Goal: Transaction & Acquisition: Register for event/course

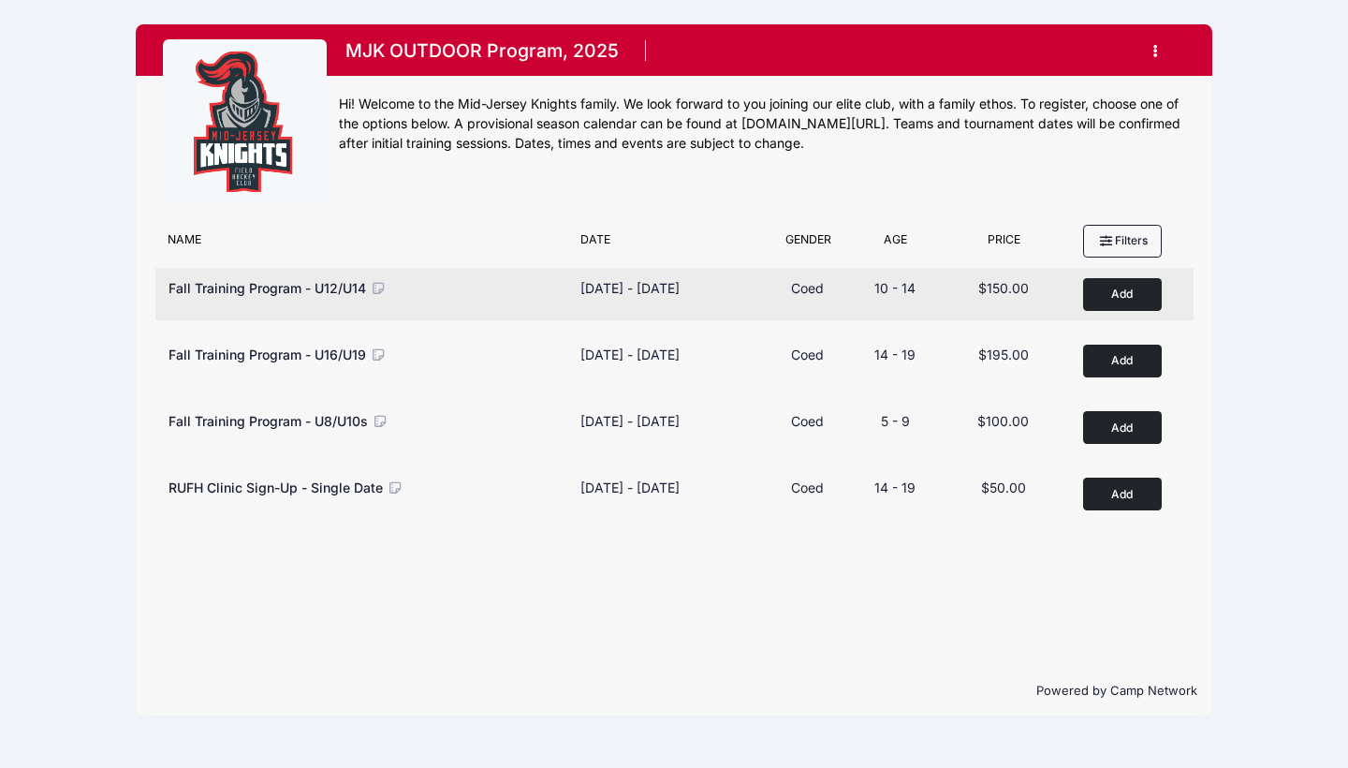
click at [1139, 298] on button "Add to Cart" at bounding box center [1122, 294] width 79 height 33
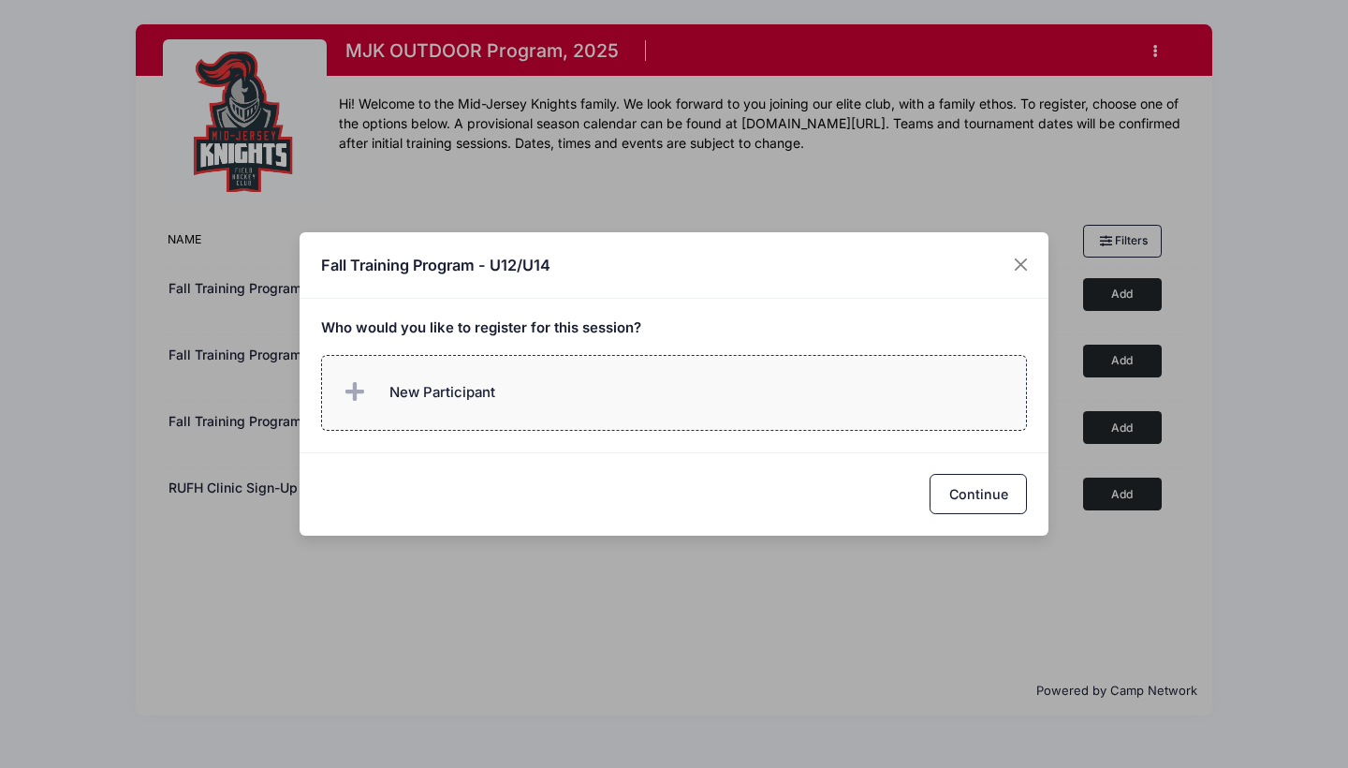
click at [390, 393] on span "New Participant" at bounding box center [443, 392] width 106 height 21
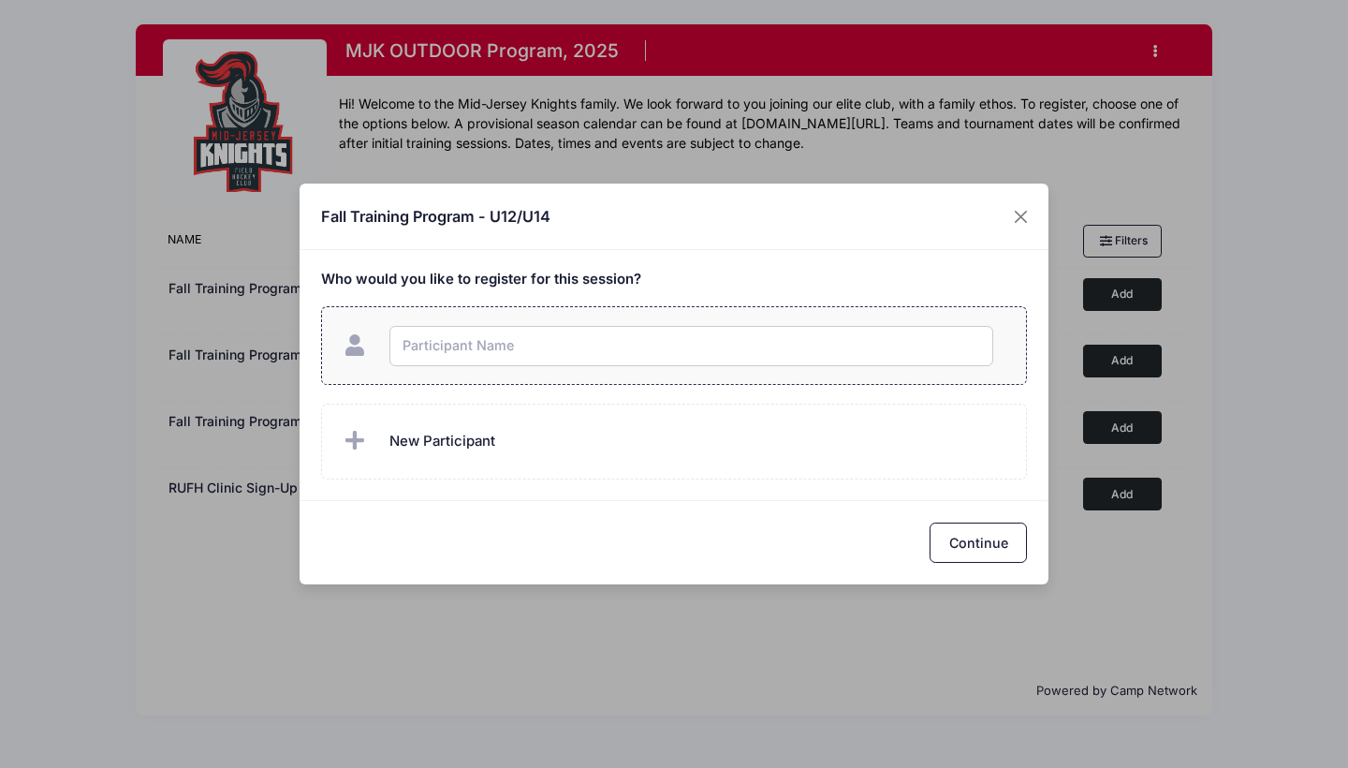
type input "W"
type input "[PERSON_NAME]"
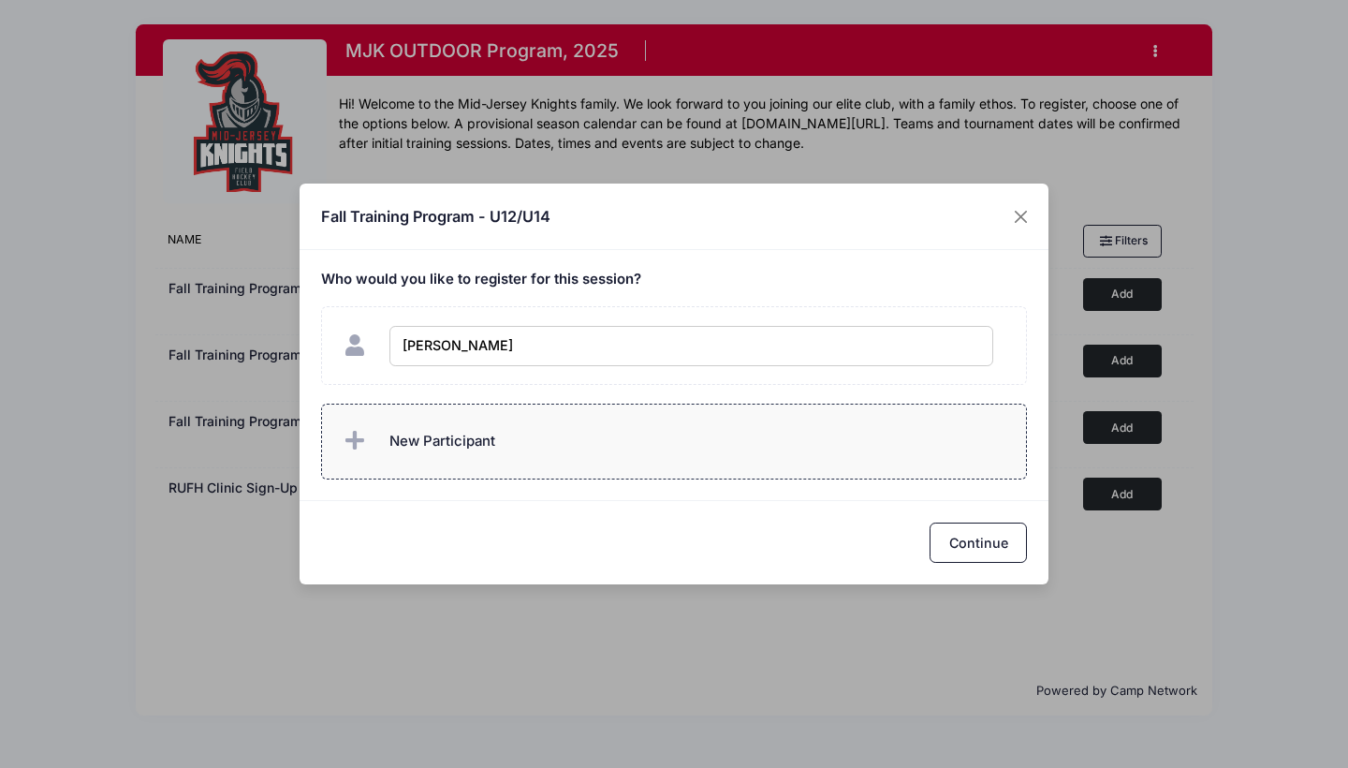
checkbox input "true"
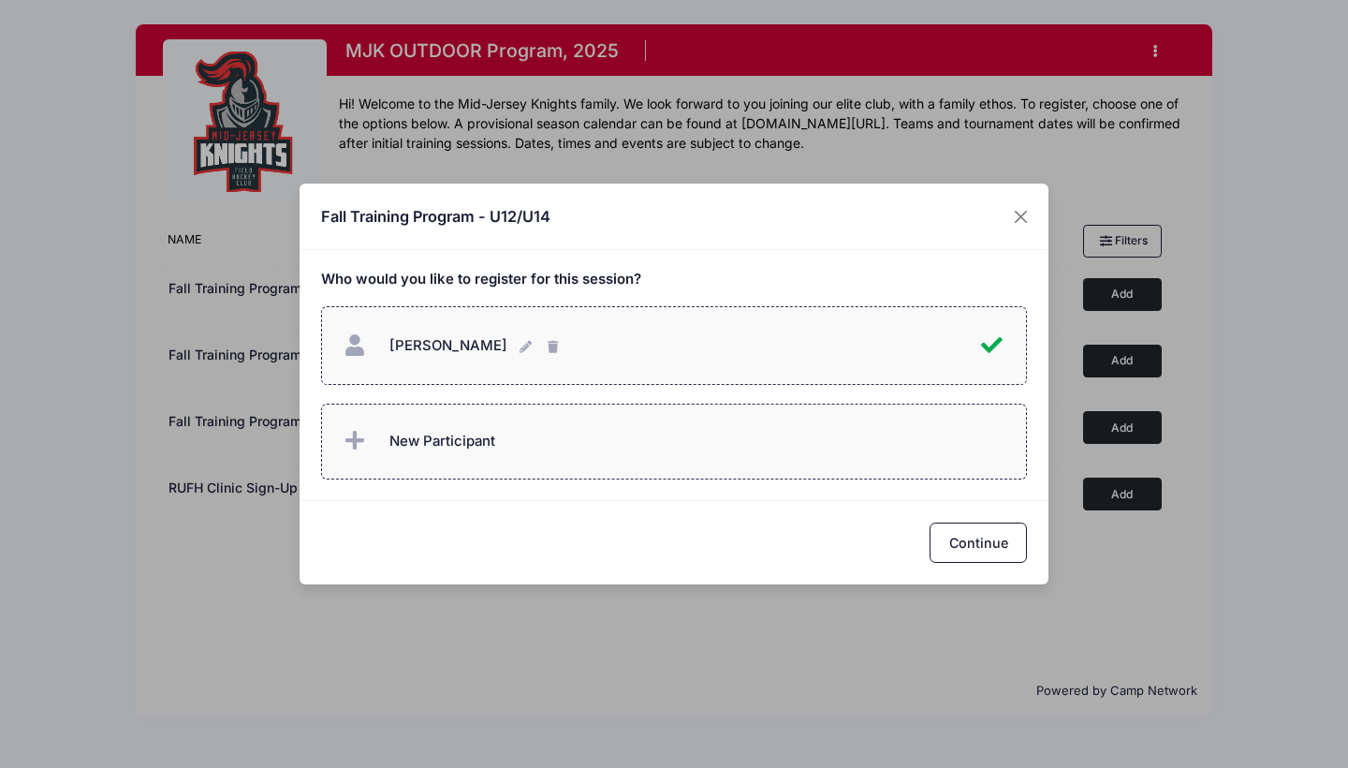
click at [620, 447] on label "New Participant" at bounding box center [674, 442] width 707 height 76
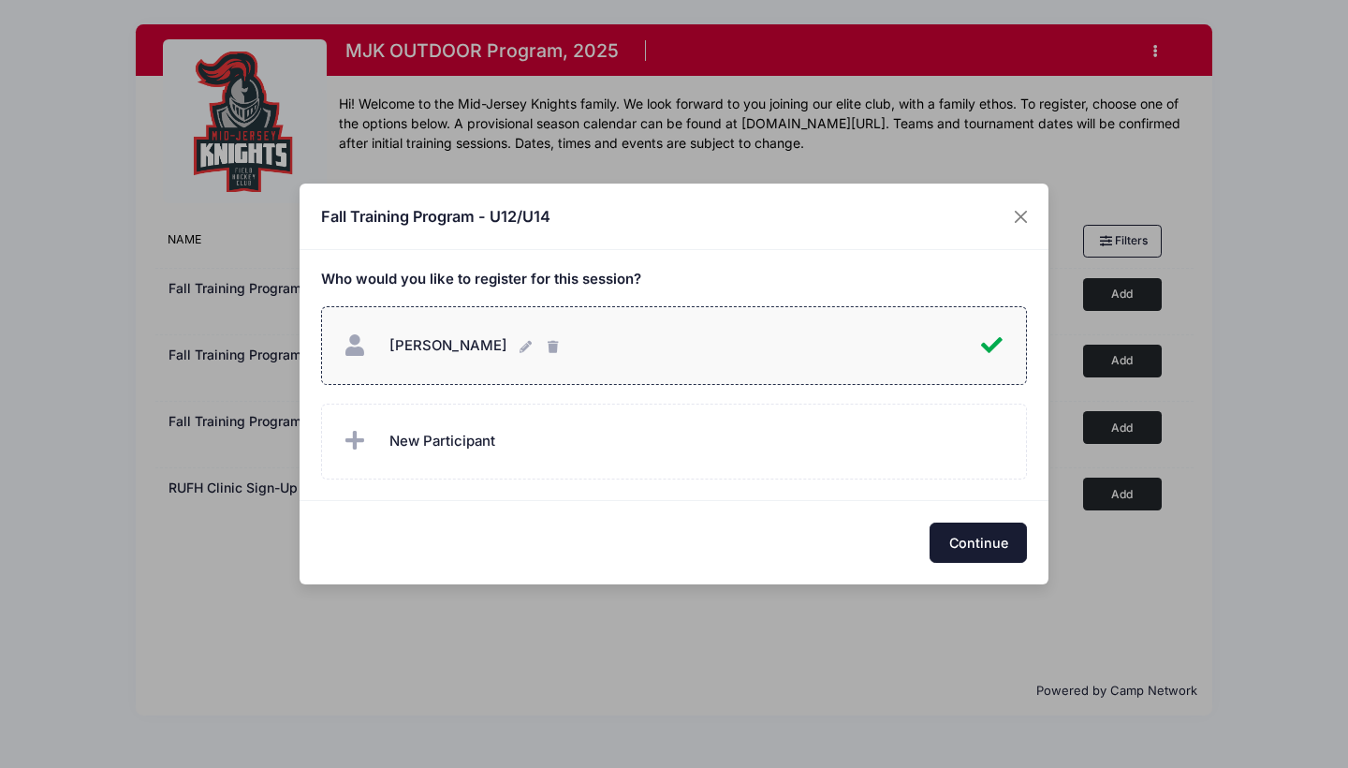
click at [980, 578] on div "Continue" at bounding box center [674, 541] width 749 height 83
click at [966, 551] on button "Continue" at bounding box center [978, 543] width 97 height 40
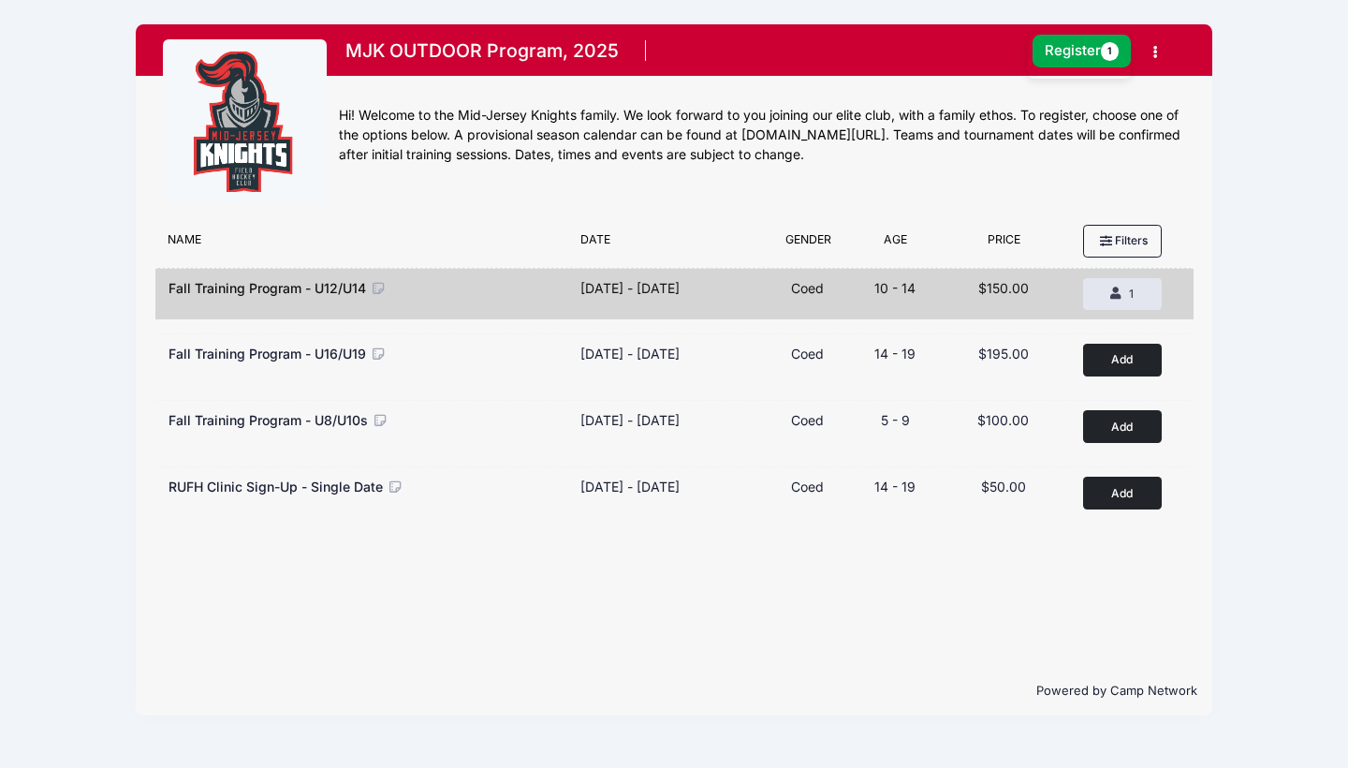
click at [1072, 69] on div "1 Session $150.00 Register 1" at bounding box center [1079, 57] width 103 height 44
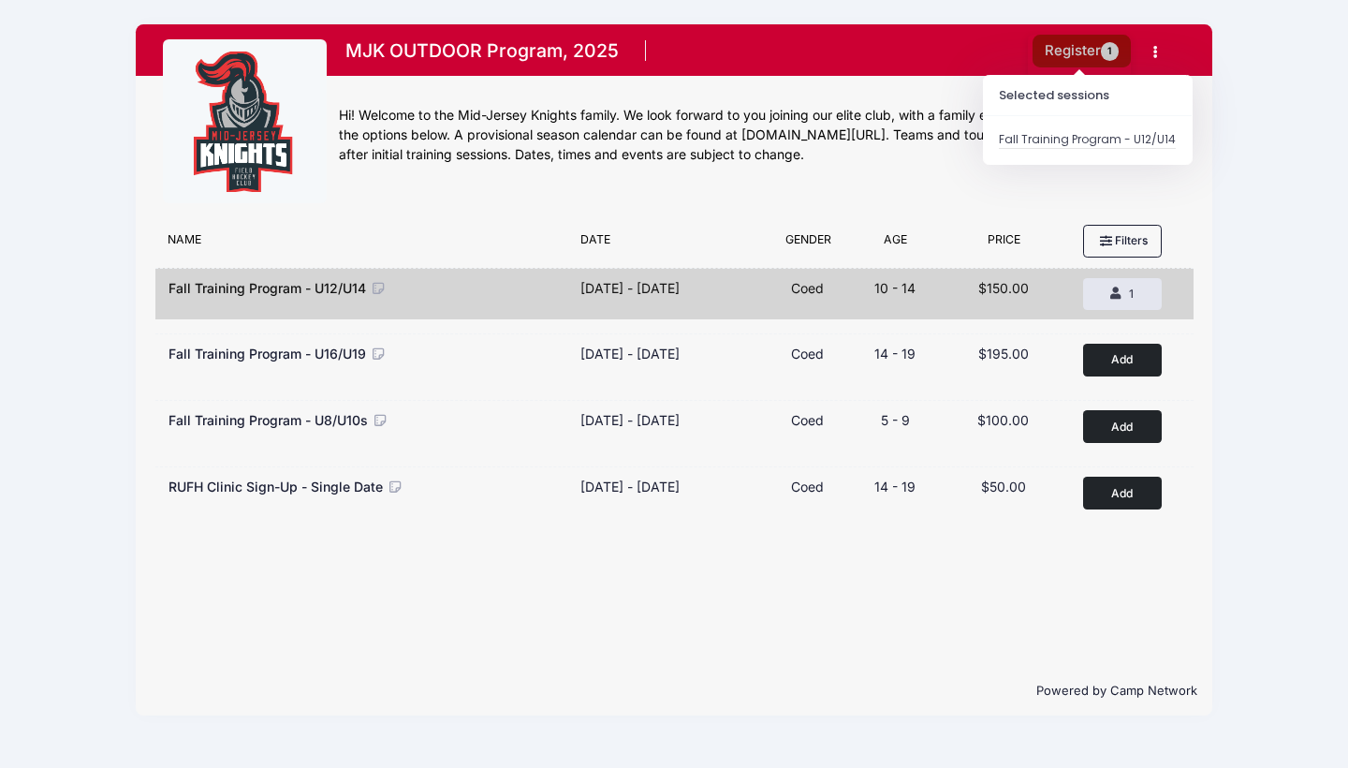
click at [1069, 58] on button "Register 1" at bounding box center [1082, 51] width 99 height 33
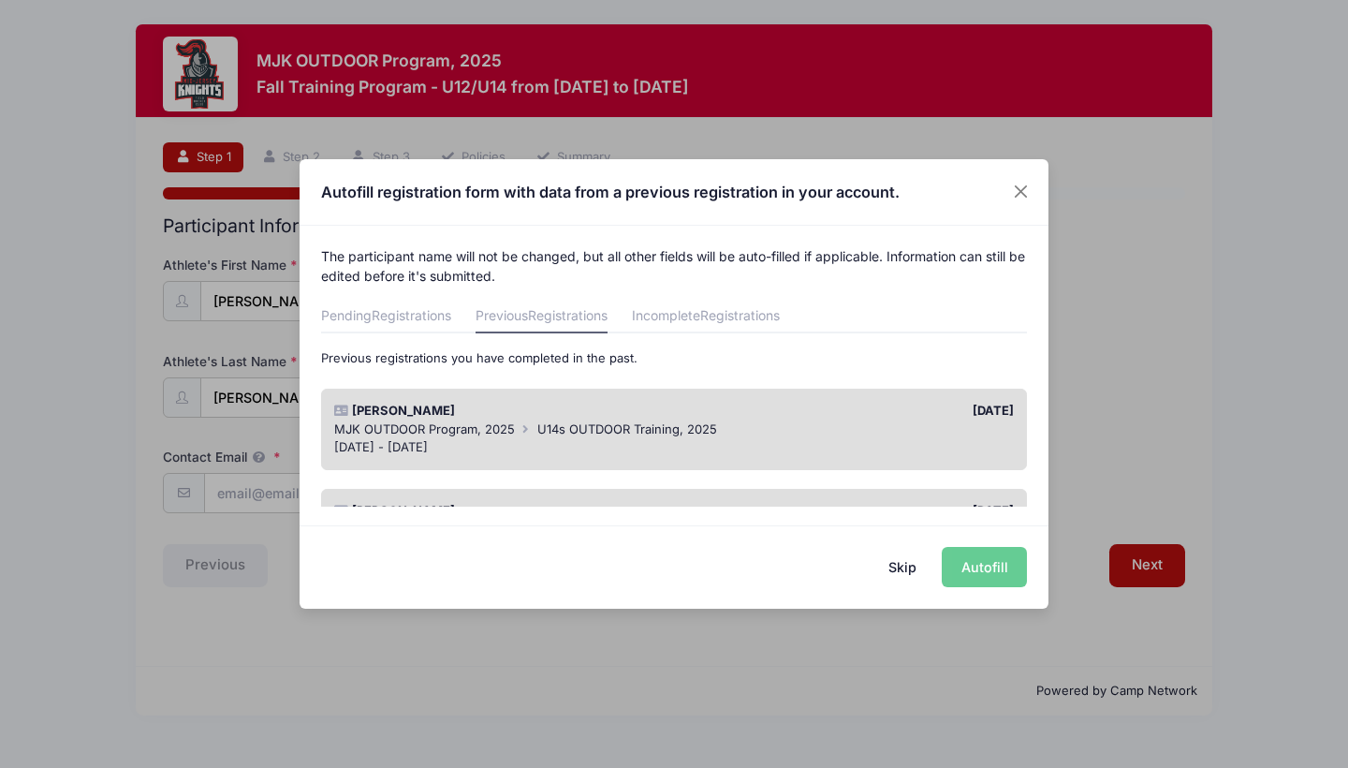
click at [540, 426] on span "U14s OUTDOOR Training, 2025" at bounding box center [628, 428] width 180 height 15
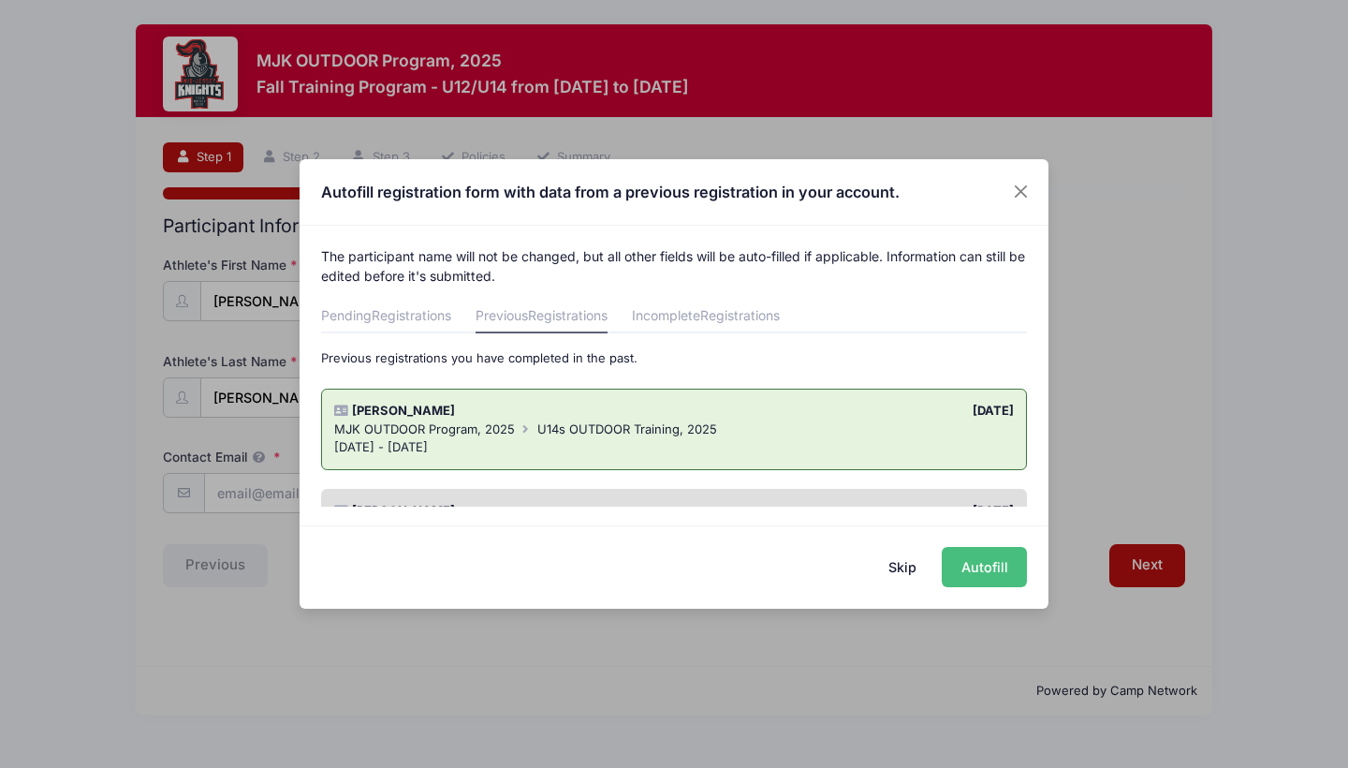
click at [970, 576] on button "Autofill" at bounding box center [984, 567] width 85 height 40
type input "[PERSON_NAME][EMAIL_ADDRESS][DOMAIN_NAME]"
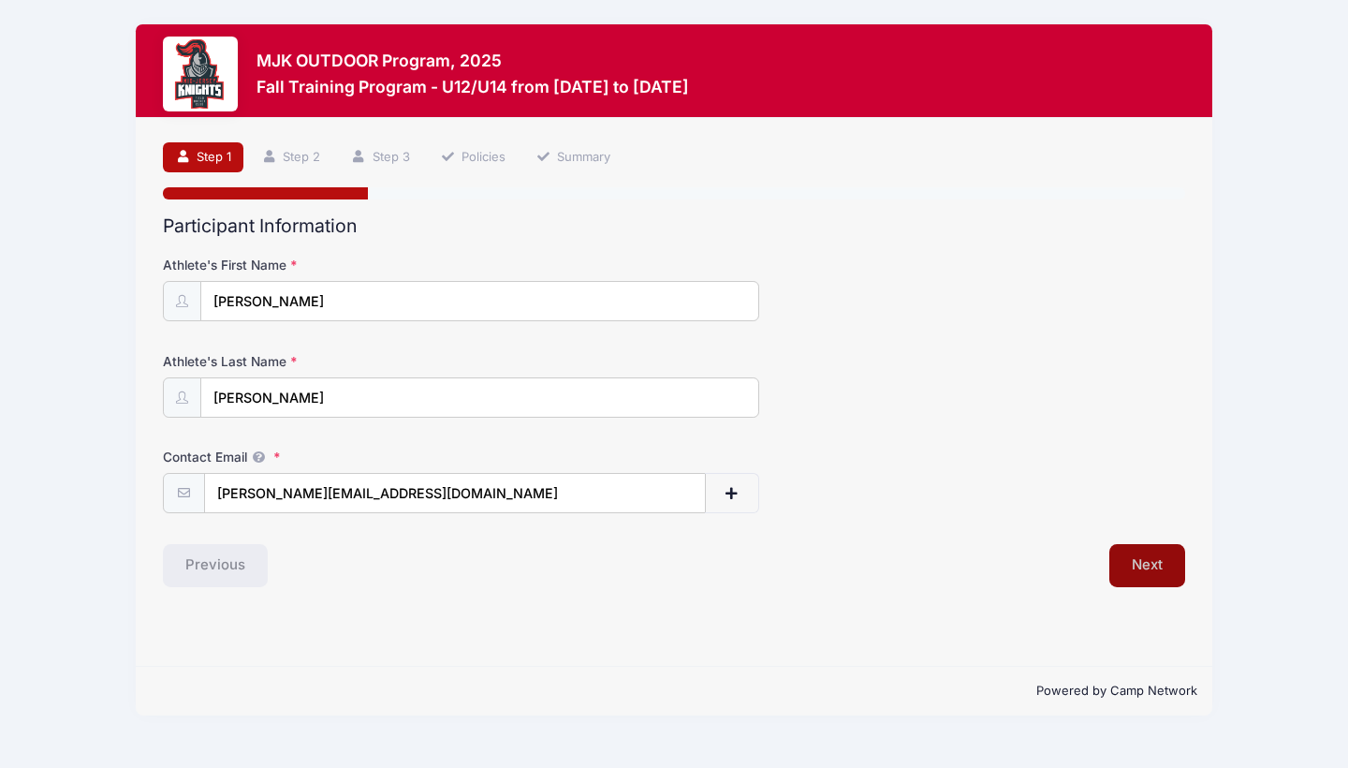
click at [1163, 567] on button "Next" at bounding box center [1148, 565] width 76 height 43
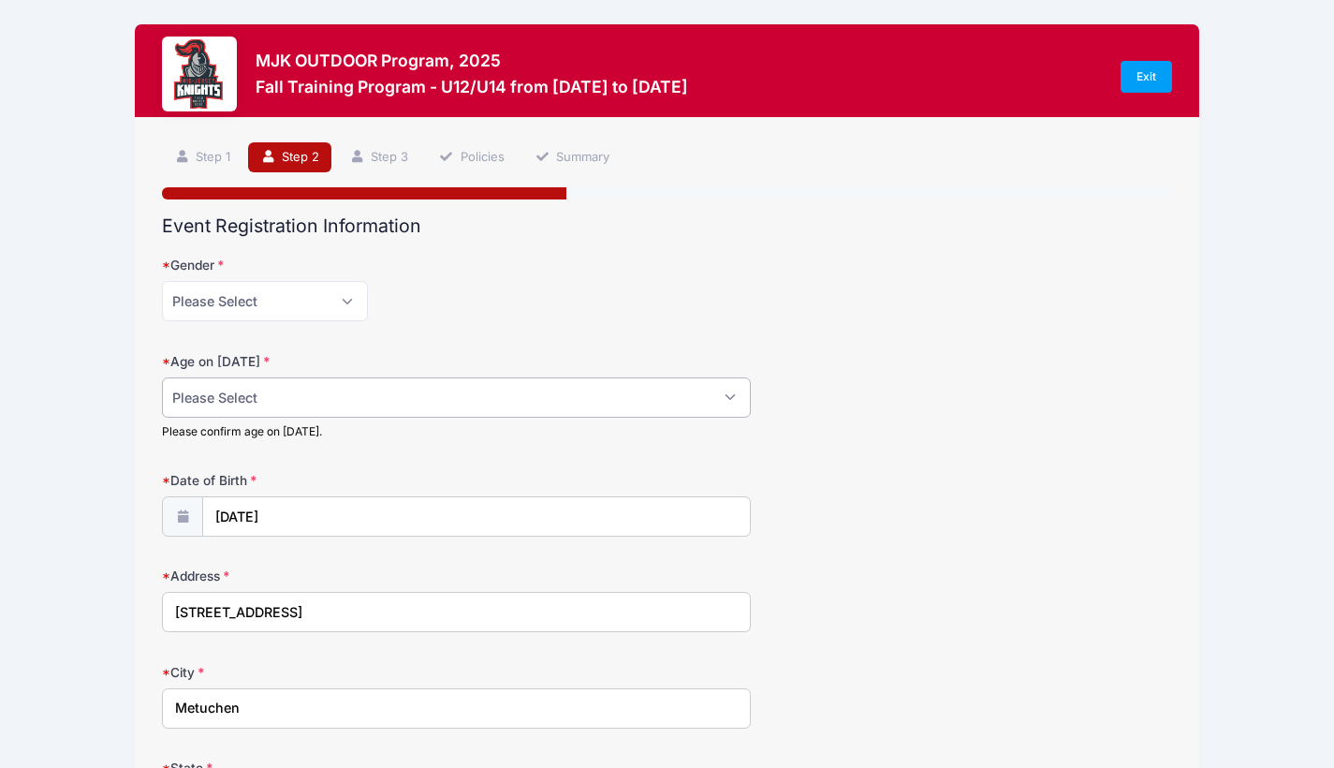
select select "13"
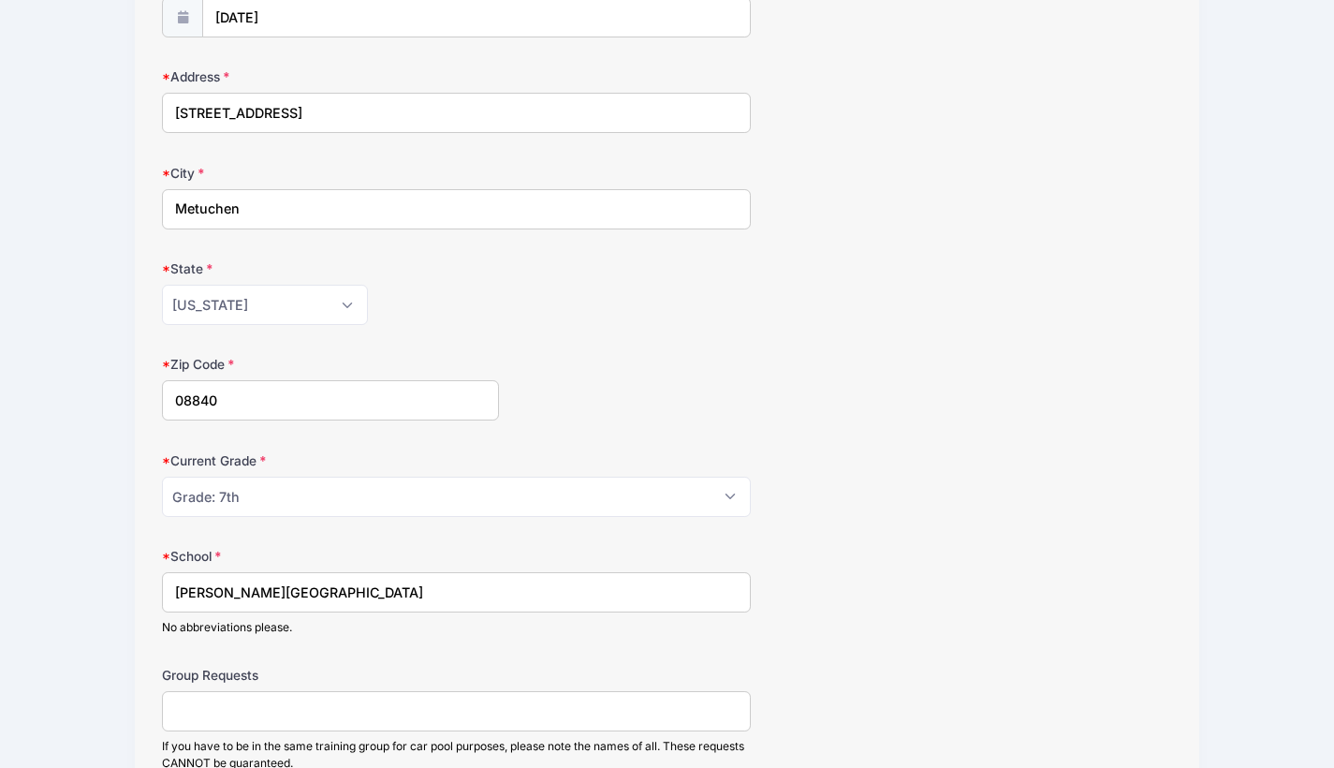
scroll to position [524, 0]
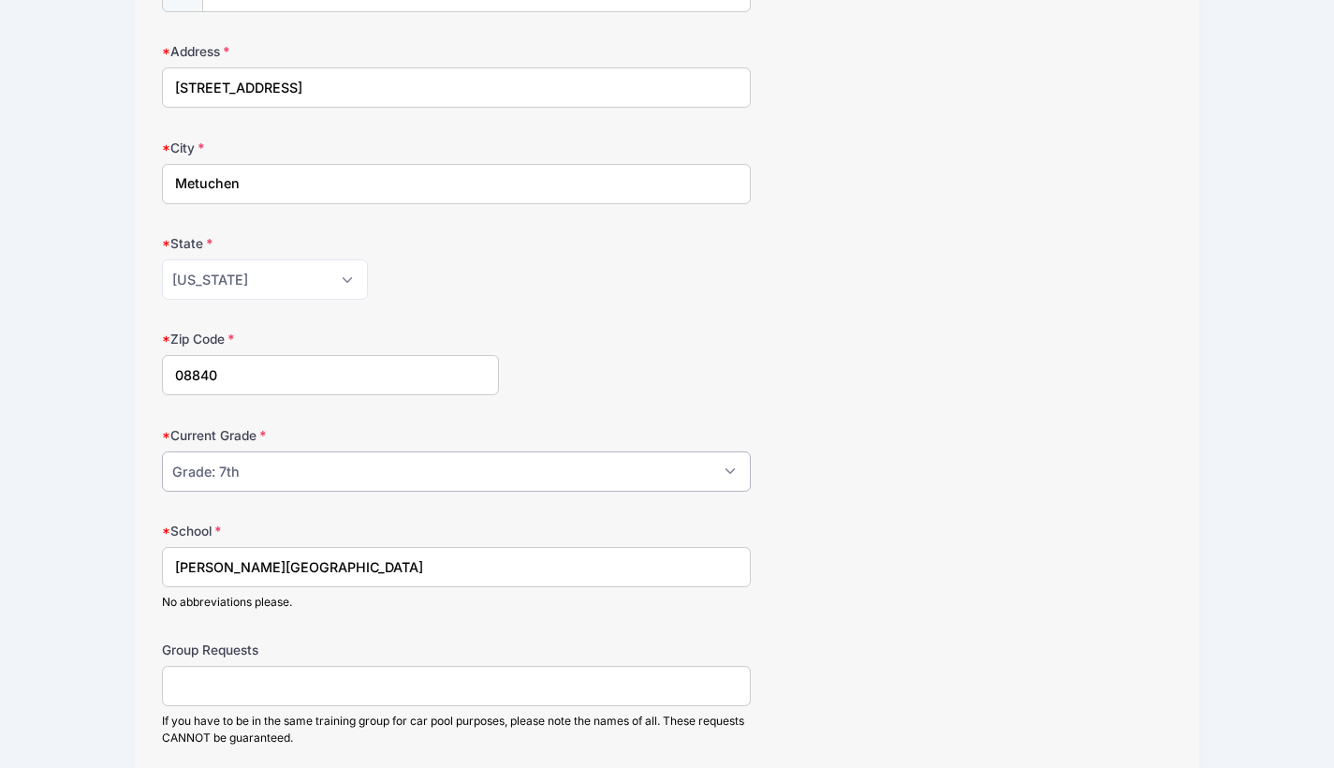
select select "Grade: 8th"
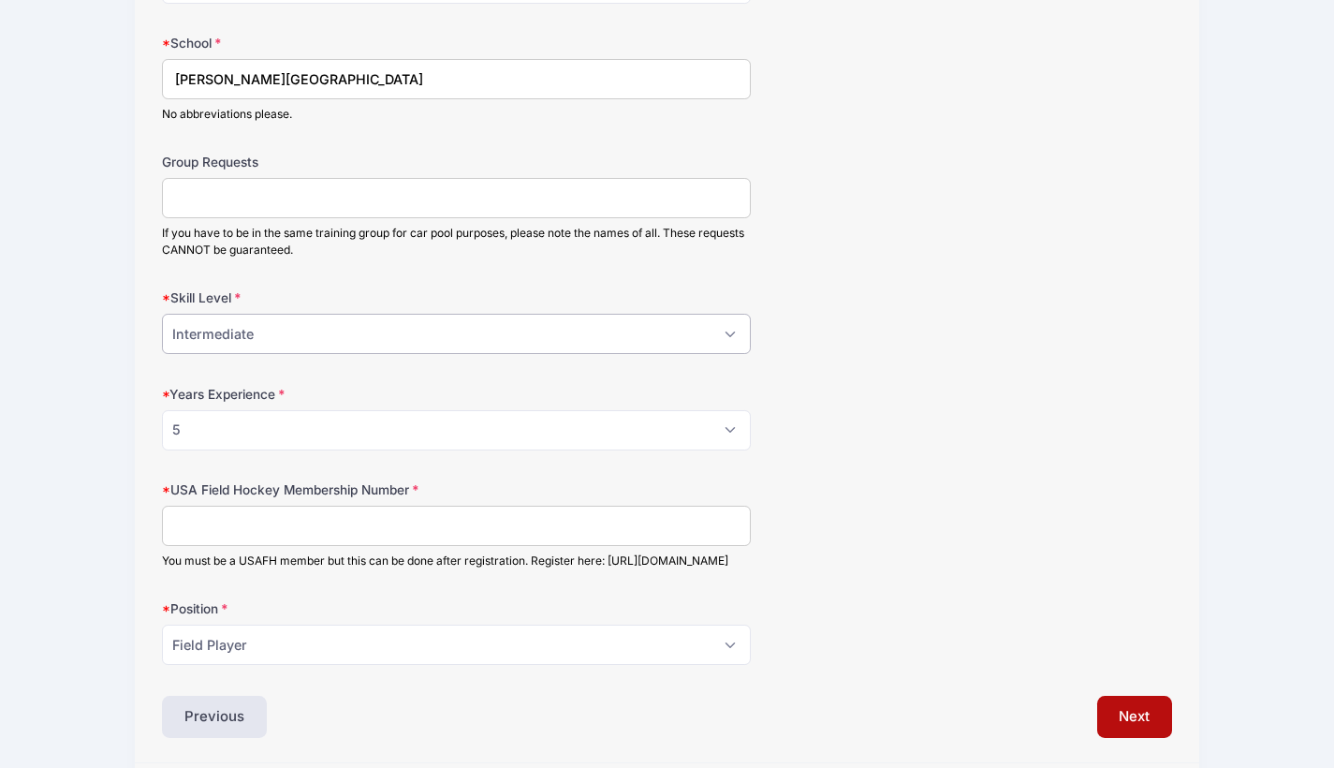
scroll to position [1051, 0]
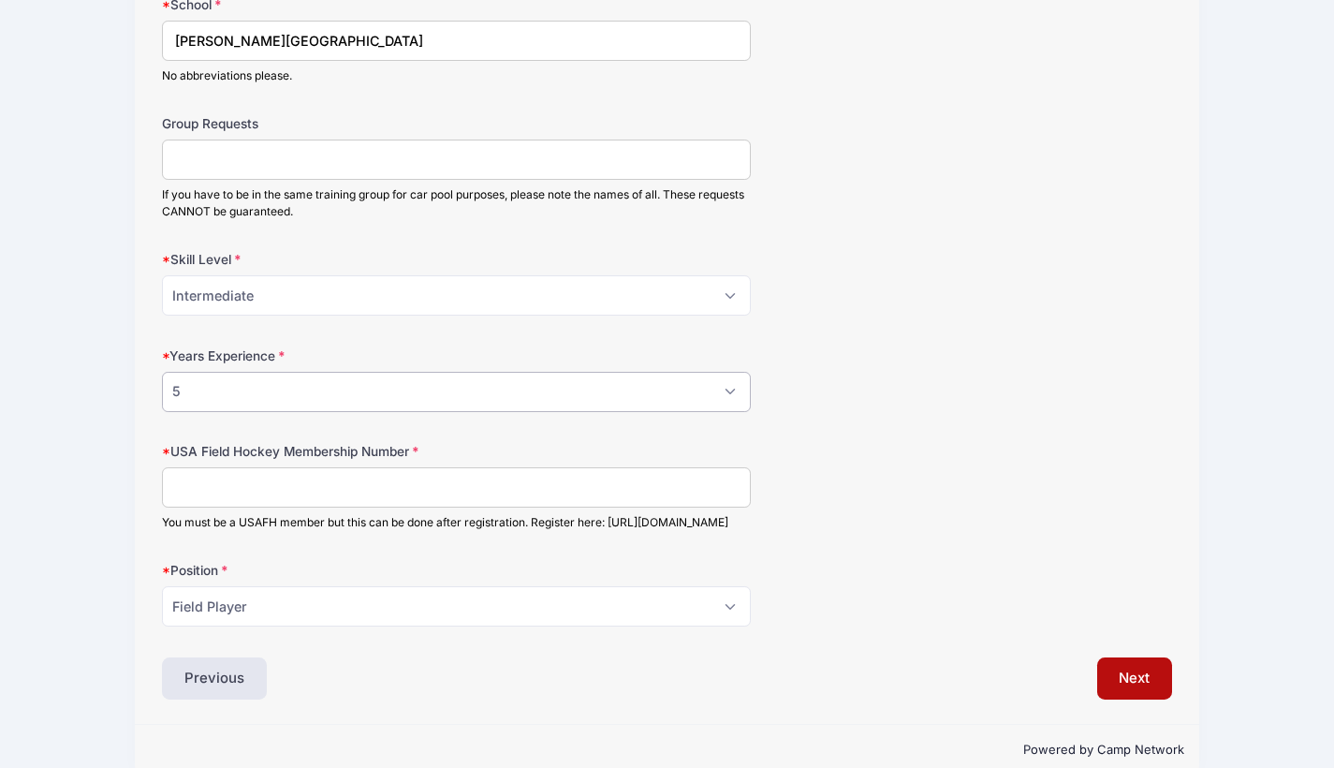
select select "6"
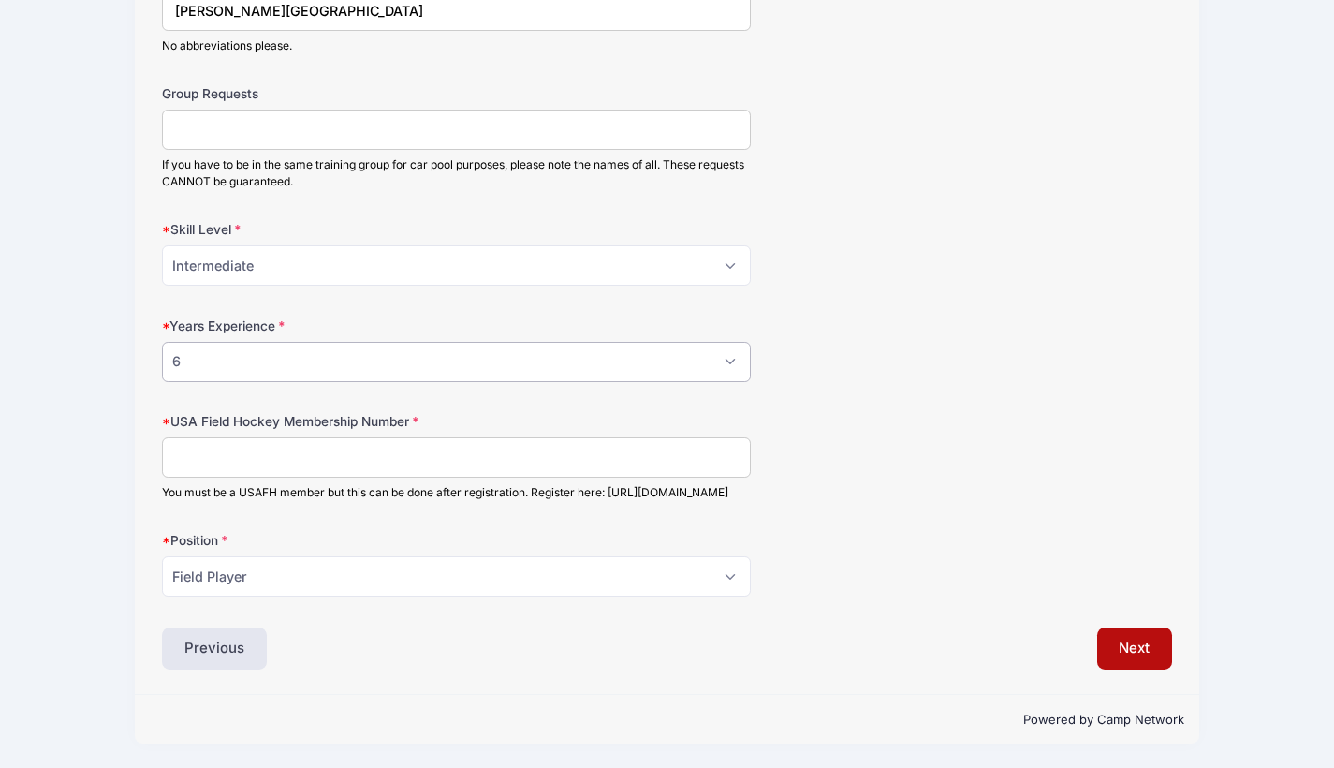
scroll to position [1089, 0]
click at [906, 330] on div "Years Experience Please Select 0 1 2 3 4 5 6 7 8" at bounding box center [667, 350] width 1010 height 66
paste input "2000396650"
type input "2000396650"
click at [1135, 658] on button "Next" at bounding box center [1136, 648] width 76 height 43
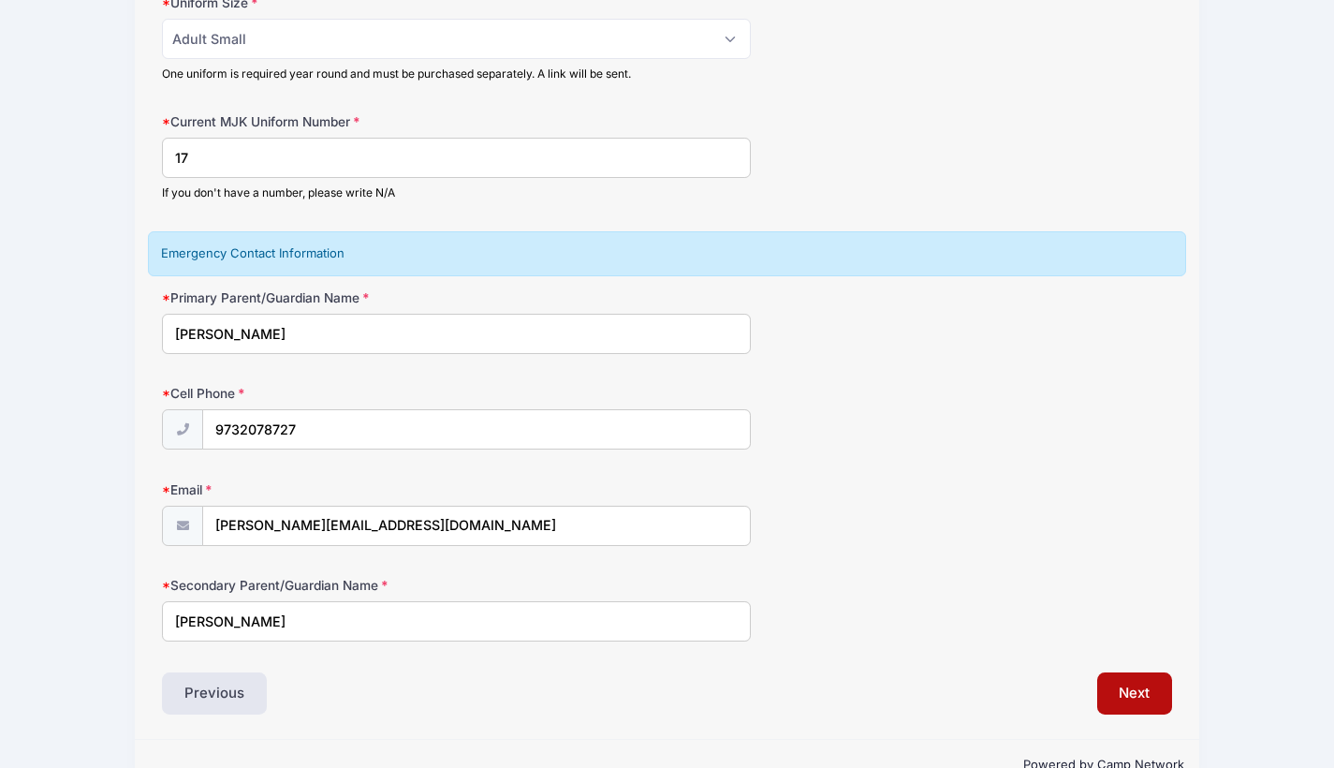
scroll to position [302, 0]
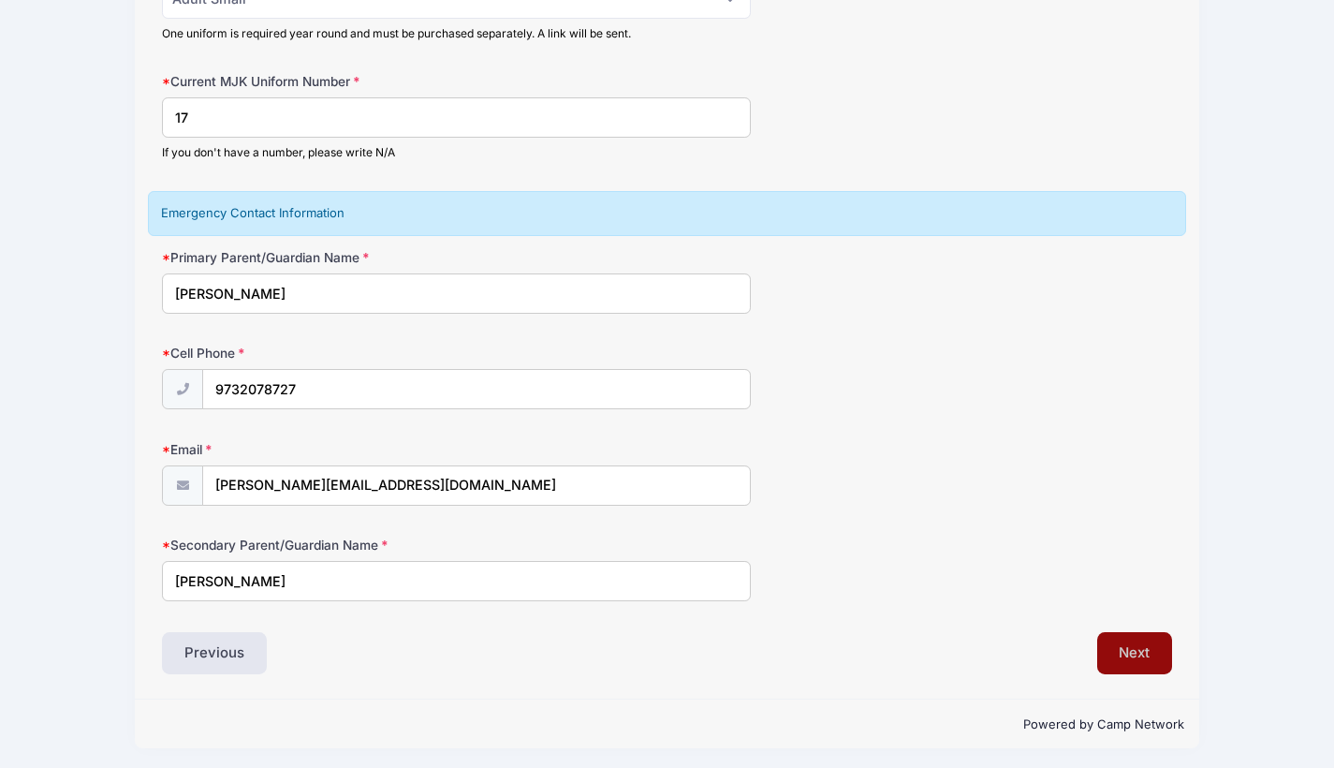
click at [1135, 643] on button "Next" at bounding box center [1136, 653] width 76 height 43
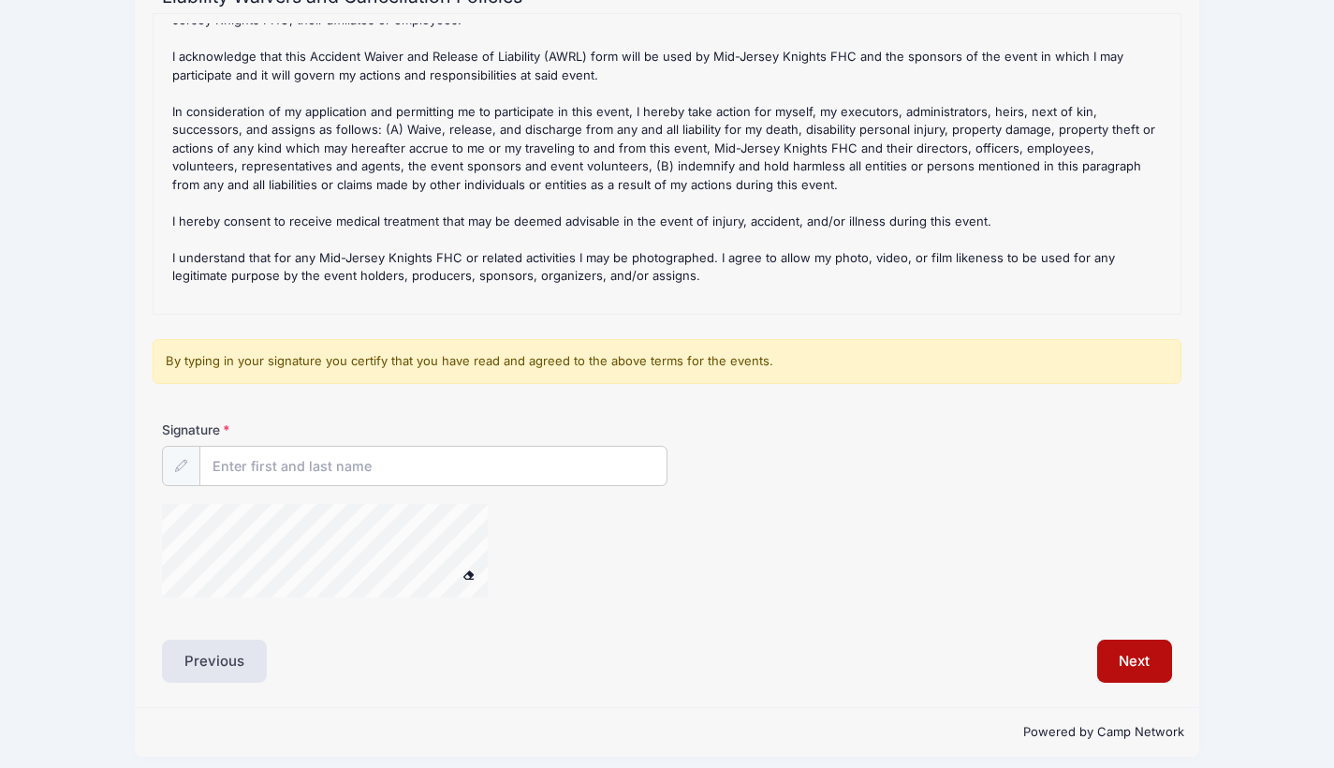
scroll to position [239, 0]
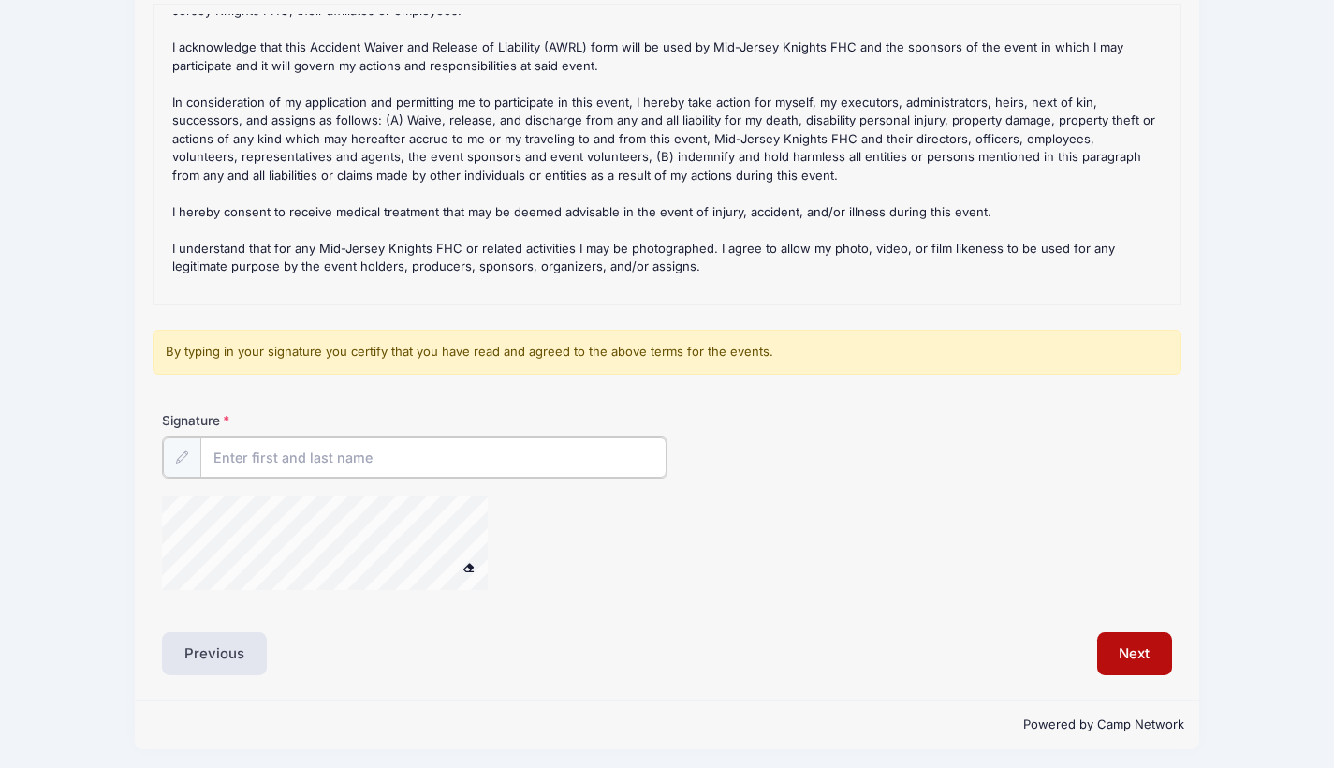
click at [545, 449] on input "Signature" at bounding box center [433, 457] width 466 height 40
type input "[PERSON_NAME]"
click at [1135, 664] on button "Next" at bounding box center [1136, 651] width 76 height 43
click at [1131, 641] on button "Next" at bounding box center [1136, 651] width 76 height 43
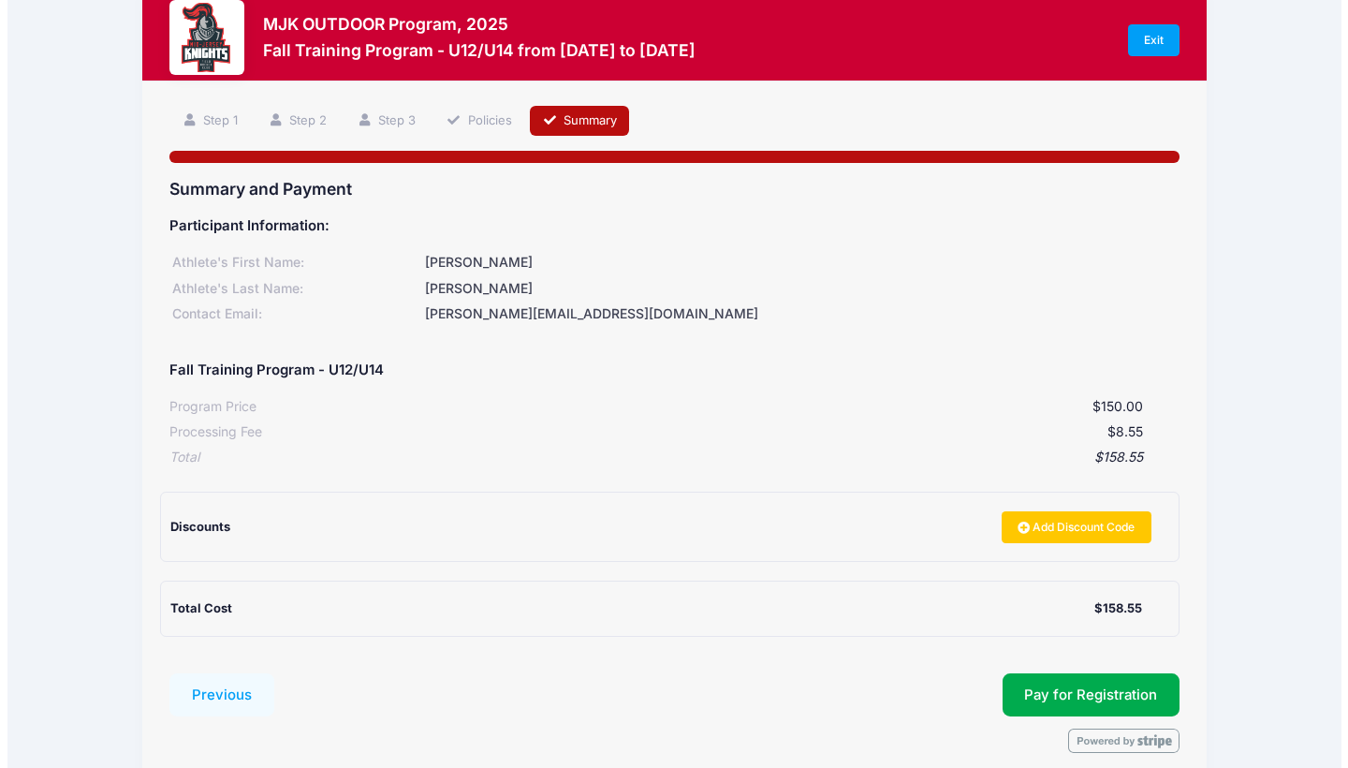
scroll to position [111, 0]
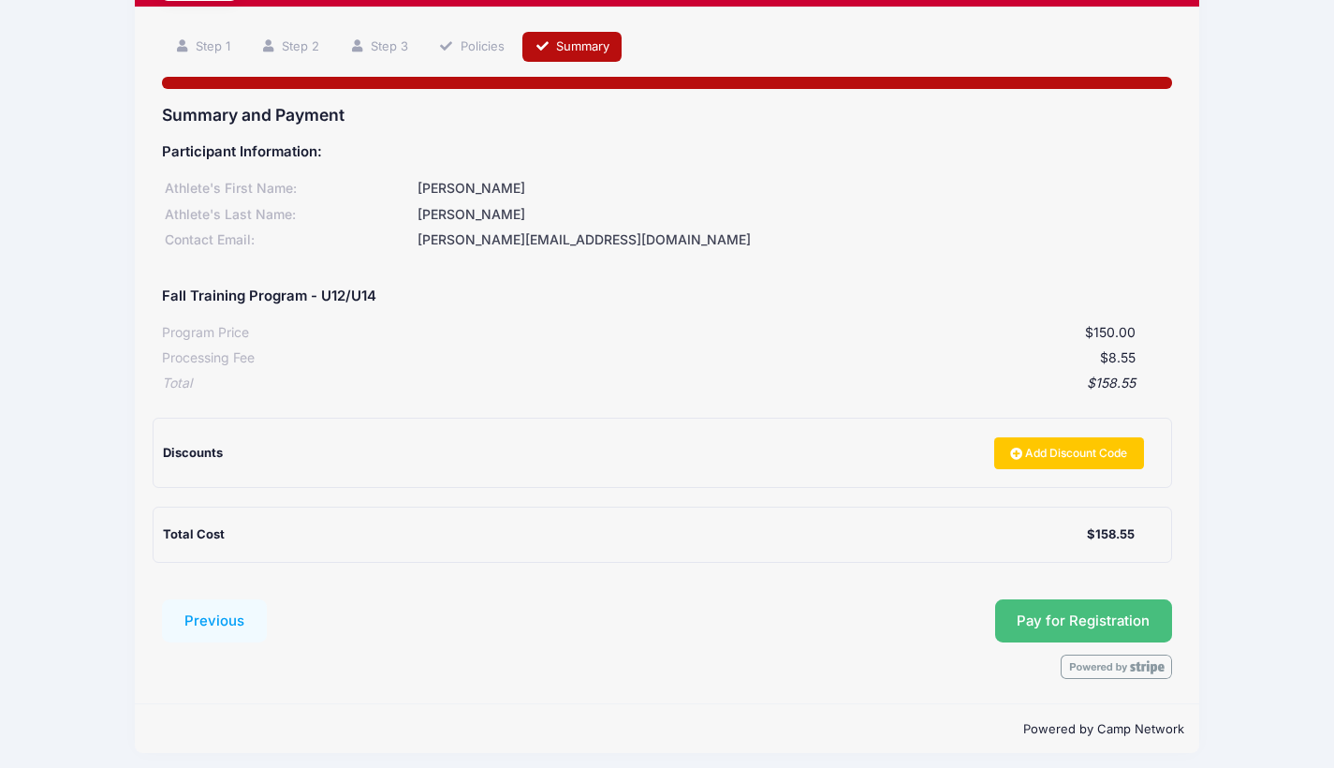
click at [1137, 609] on button "Pay for Registration" at bounding box center [1084, 620] width 178 height 43
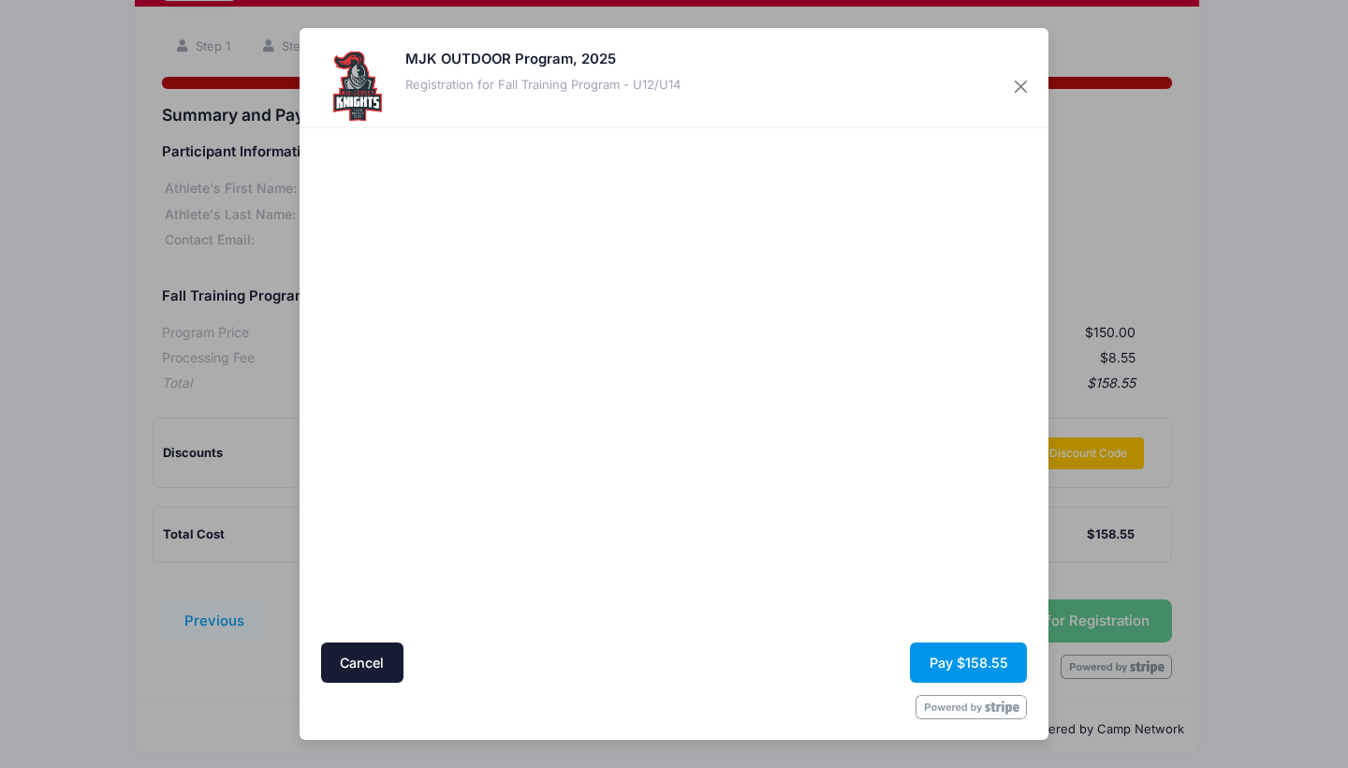
click at [995, 652] on button "Pay $158.55" at bounding box center [968, 662] width 117 height 40
